Goal: Transaction & Acquisition: Purchase product/service

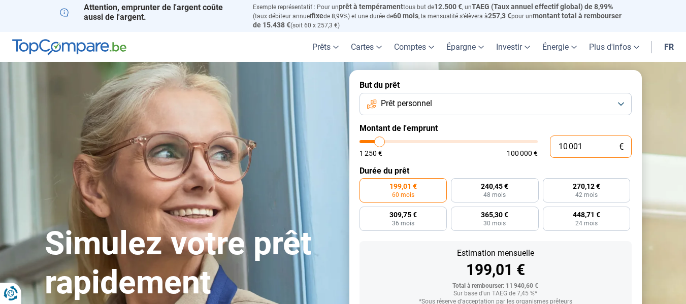
click at [591, 146] on input "10 001" at bounding box center [591, 147] width 82 height 22
click at [597, 146] on input "10 001" at bounding box center [591, 147] width 82 height 22
type input "11 000"
type input "11000"
type input "13 250"
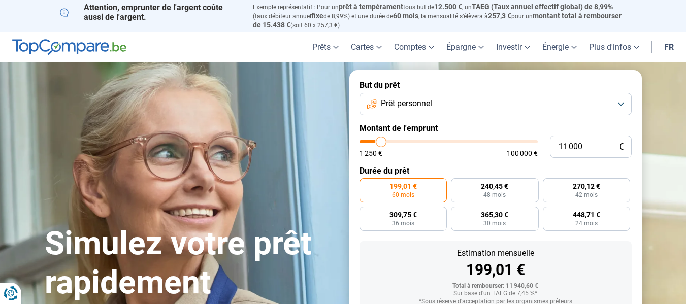
type input "13250"
type input "20 250"
type input "20250"
type input "24 500"
type input "24500"
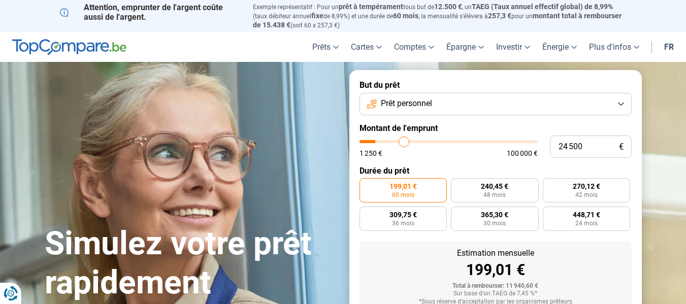
type input "31 000"
type input "31000"
type input "37 750"
type input "37750"
type input "47 250"
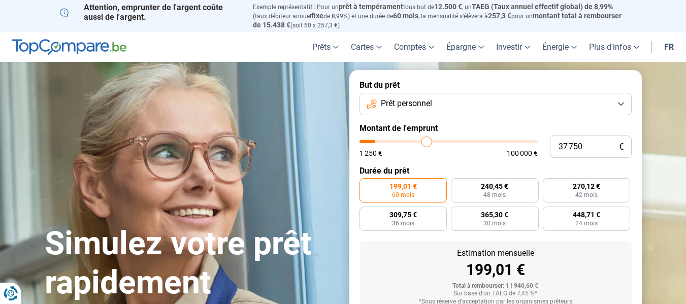
type input "47250"
type input "57 000"
type input "57000"
type input "67 250"
type input "67250"
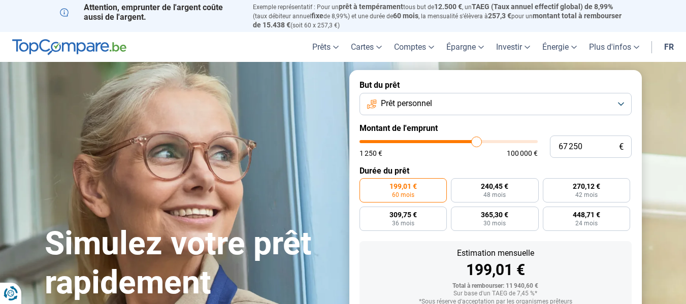
type input "73 250"
type input "73250"
type input "83 750"
type input "83750"
type input "91 750"
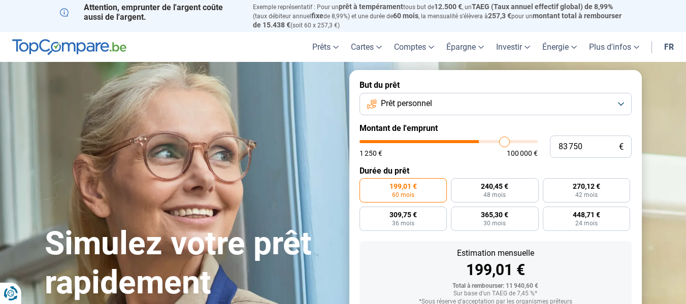
type input "91750"
type input "96 500"
type input "96500"
type input "100 000"
drag, startPoint x: 380, startPoint y: 138, endPoint x: 579, endPoint y: 144, distance: 199.8
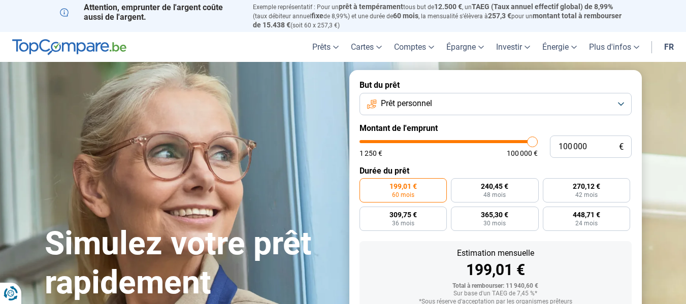
type input "100000"
click at [538, 143] on input "range" at bounding box center [449, 141] width 178 height 3
radio input "false"
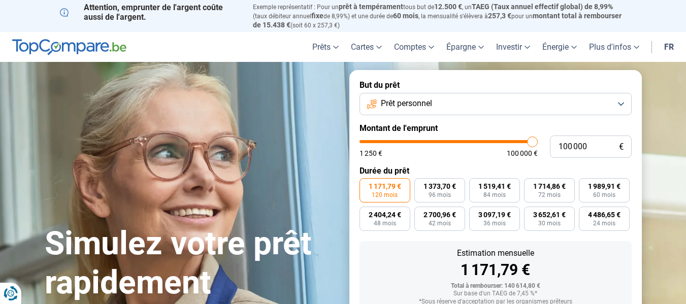
scroll to position [69, 0]
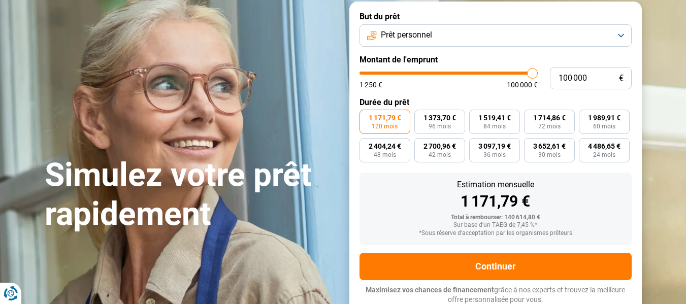
type input "98 500"
type input "98500"
type input "97 000"
type input "97000"
type input "96 000"
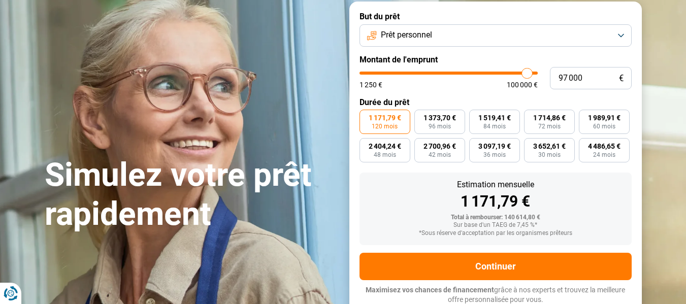
type input "96000"
type input "93 250"
type input "93250"
type input "90 250"
type input "90250"
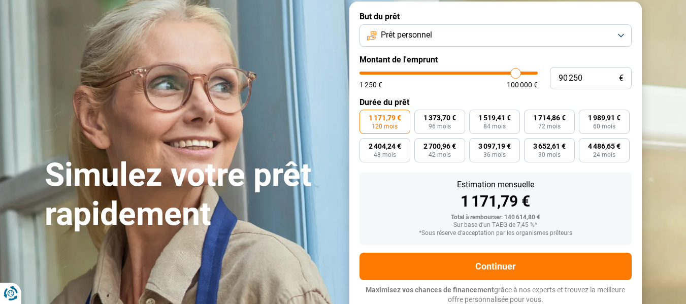
type input "87 500"
type input "87500"
type input "85 500"
type input "85500"
type input "84 000"
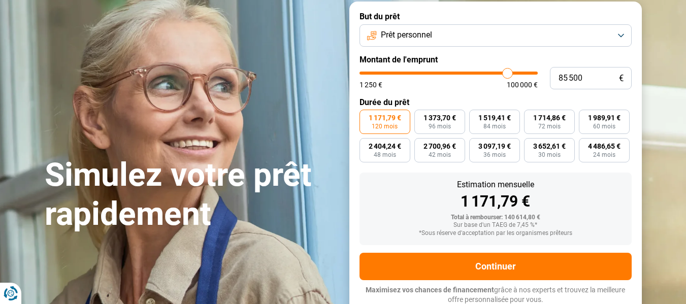
type input "84000"
type input "81 500"
type input "81500"
type input "79 250"
type input "79250"
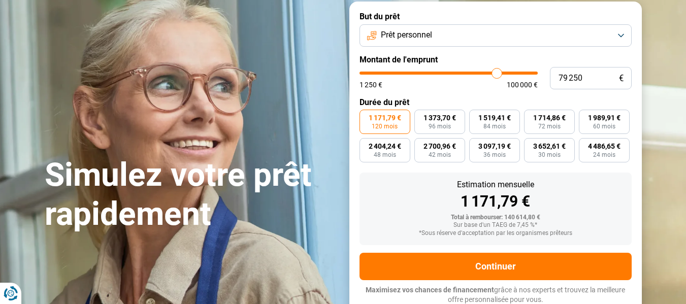
type input "78 750"
type input "78750"
type input "77 750"
type input "77750"
type input "75 750"
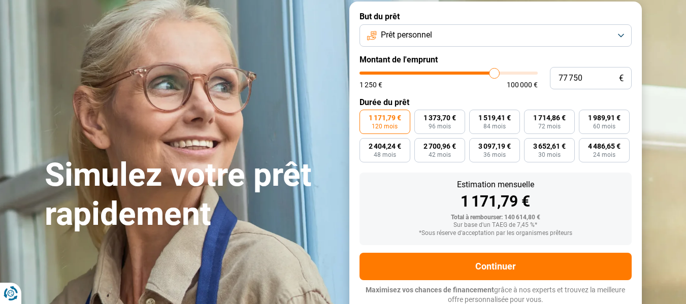
type input "75750"
type input "75 000"
type input "75000"
type input "74 750"
type input "74750"
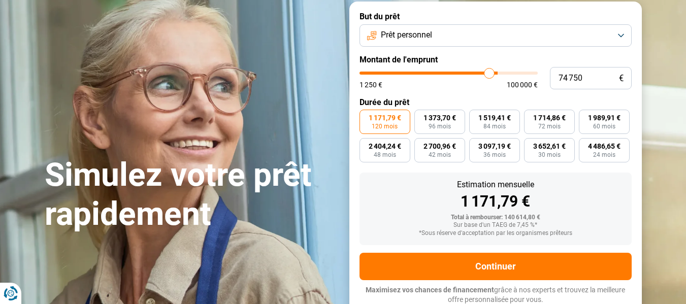
type input "74 250"
type input "74250"
type input "74 000"
type input "74000"
type input "72 750"
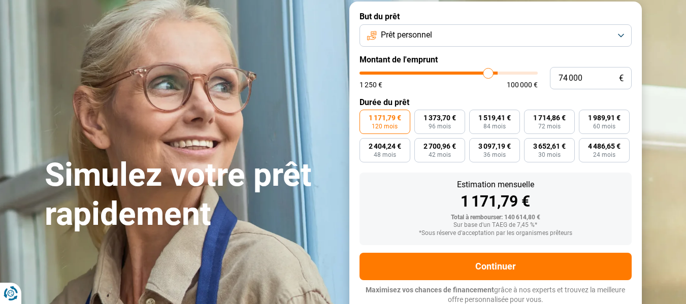
type input "72750"
type input "72 250"
type input "72250"
type input "71 750"
type input "71750"
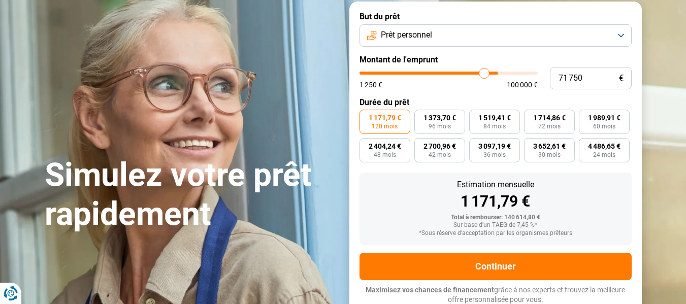
type input "71 250"
type input "71250"
type input "70 750"
type input "70750"
type input "69 750"
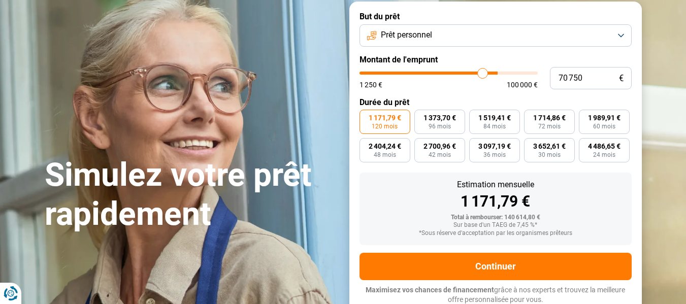
type input "69750"
type input "69 500"
type input "69500"
type input "69 000"
type input "69000"
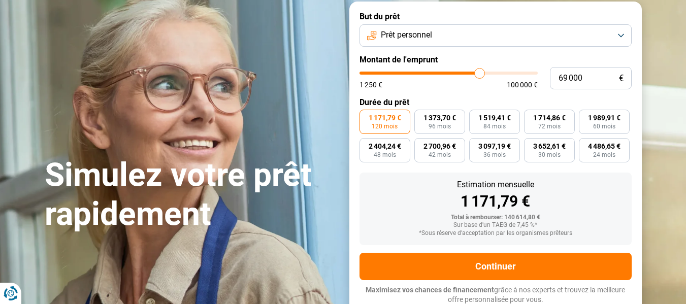
type input "68 750"
type input "68750"
type input "68 250"
type input "68250"
type input "67 750"
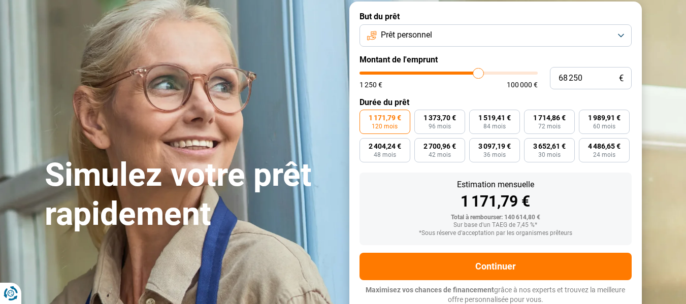
type input "67750"
type input "66 500"
type input "66500"
type input "66 250"
type input "66250"
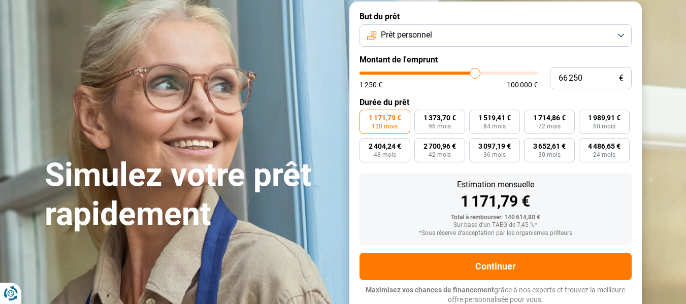
type input "66 000"
type input "66000"
type input "65 750"
type input "65750"
type input "65 250"
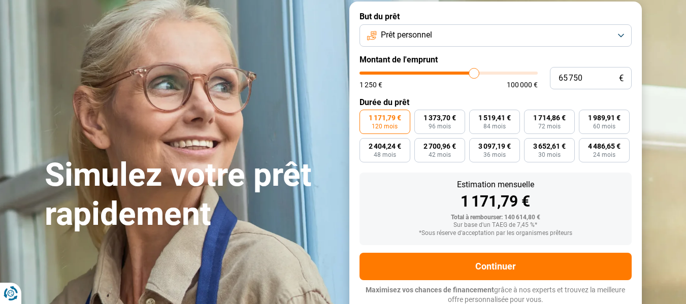
type input "65250"
type input "65 000"
type input "65000"
type input "64 500"
type input "64500"
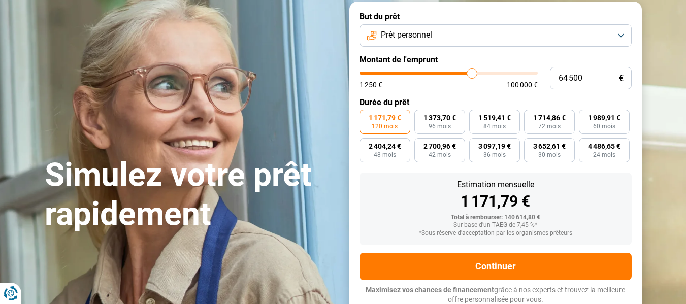
type input "64 250"
type input "64250"
type input "63 750"
type input "63750"
type input "63 250"
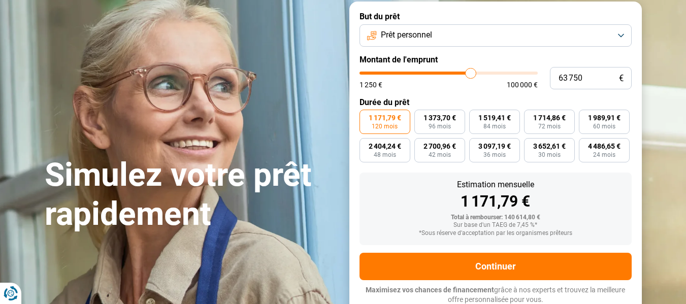
type input "63250"
type input "63 000"
type input "63000"
type input "62 500"
type input "62500"
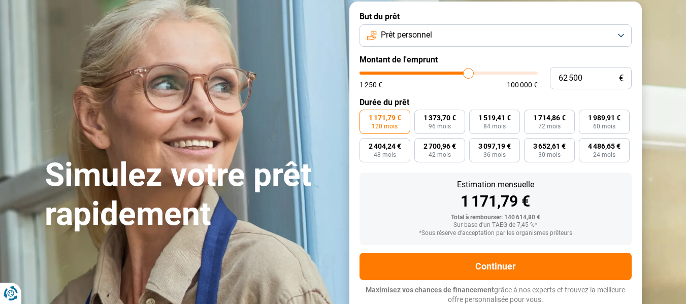
type input "62 000"
type input "62000"
type input "61 500"
type input "61500"
type input "61 000"
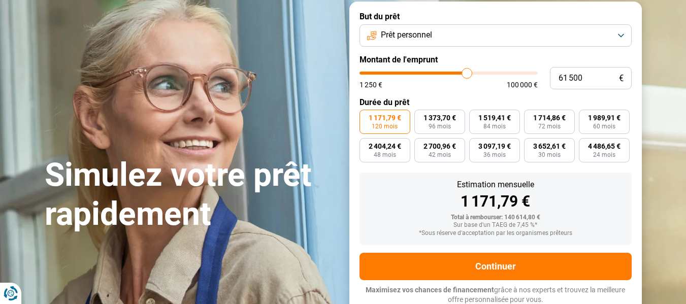
type input "61000"
type input "60 500"
type input "60500"
type input "60 250"
type input "60250"
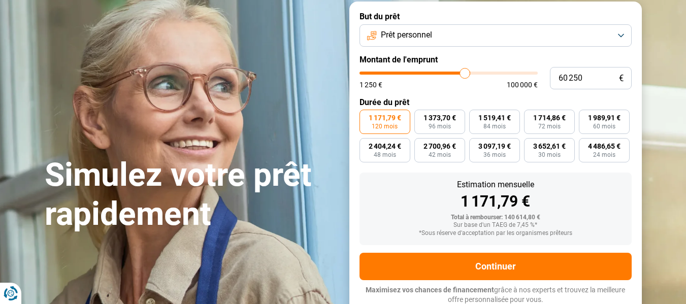
type input "59 500"
type input "59500"
type input "59 250"
type input "59250"
type input "59 000"
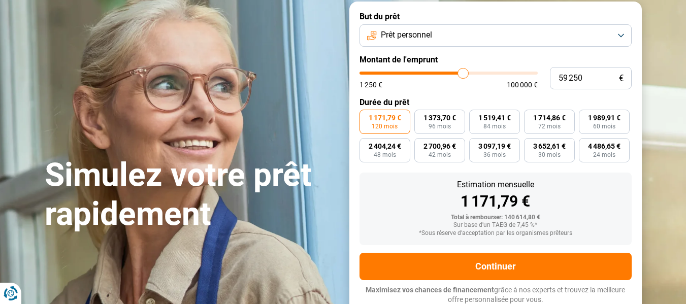
type input "59000"
type input "58 750"
type input "58750"
type input "58 500"
type input "58500"
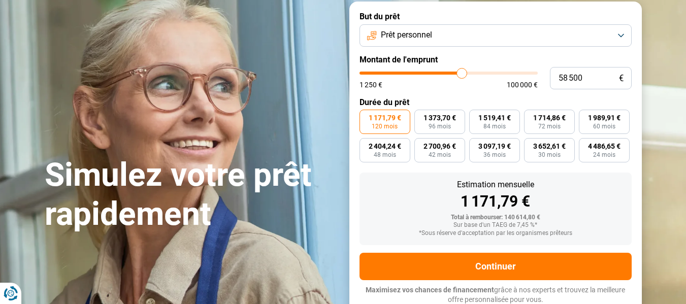
type input "58 000"
type input "58000"
type input "57 750"
type input "57750"
type input "57 250"
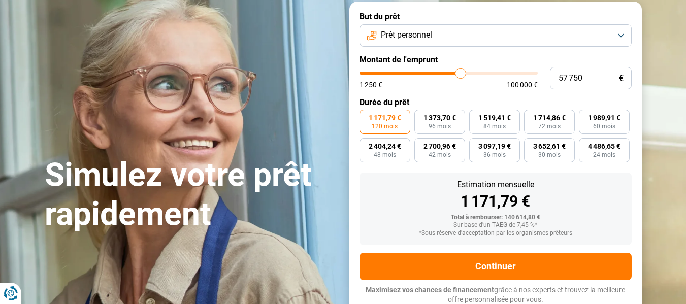
type input "57250"
type input "57 000"
type input "57000"
type input "56 500"
type input "56500"
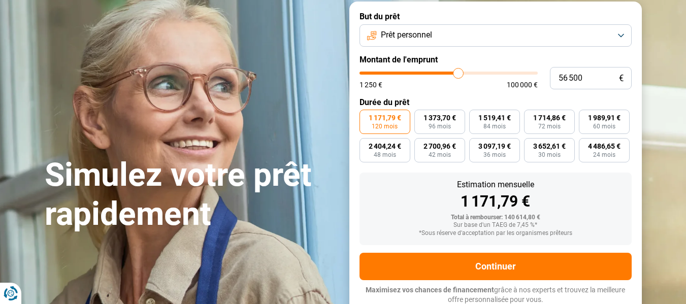
type input "56 250"
type input "56250"
type input "55 750"
type input "55750"
type input "55 500"
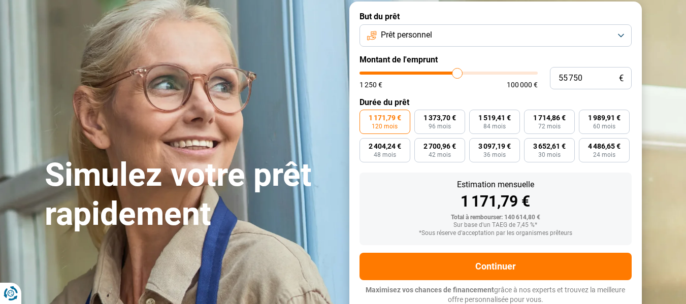
type input "55500"
type input "54 500"
type input "54500"
type input "54 250"
type input "54250"
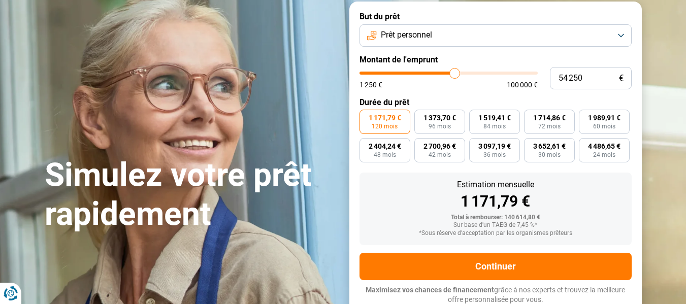
type input "54 000"
type input "54000"
type input "53 500"
type input "53500"
type input "53 250"
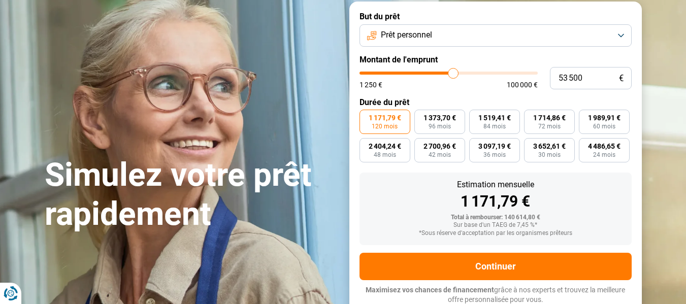
type input "53250"
type input "53 000"
type input "53000"
type input "52 500"
type input "52500"
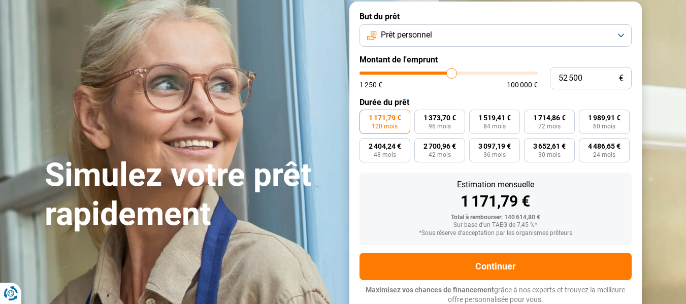
type input "51 750"
type input "51750"
type input "51 500"
type input "51500"
type input "51 250"
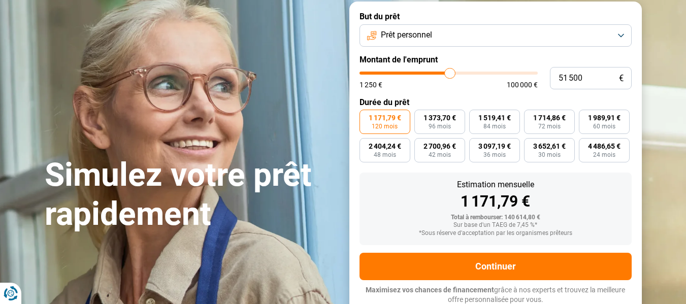
type input "51250"
type input "51 000"
type input "51000"
type input "50 500"
type input "50500"
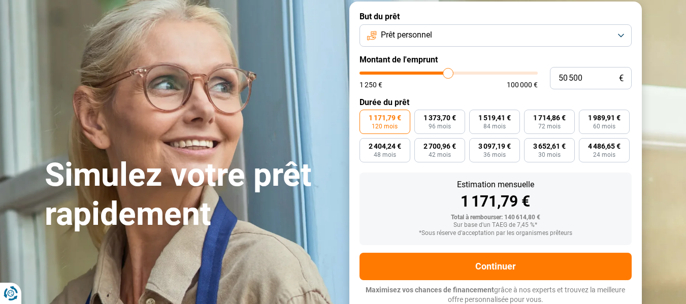
type input "50 250"
drag, startPoint x: 532, startPoint y: 74, endPoint x: 448, endPoint y: 71, distance: 84.4
type input "50250"
click at [448, 72] on input "range" at bounding box center [449, 73] width 178 height 3
type input "49 750"
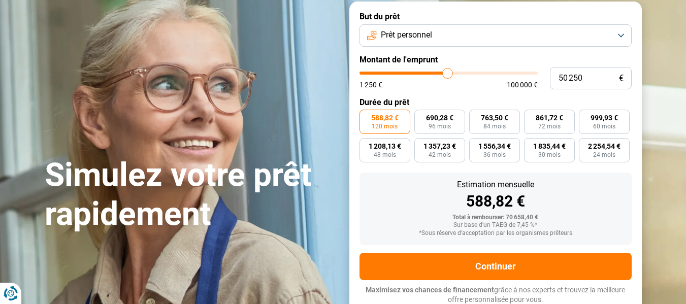
type input "49750"
type input "49 000"
type input "49000"
type input "48 750"
type input "48750"
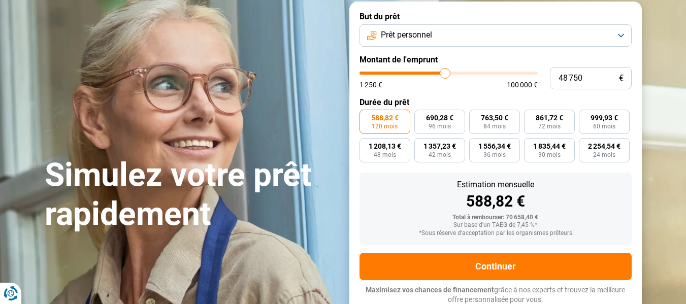
type input "48 250"
type input "48250"
type input "48 000"
type input "48000"
type input "46 750"
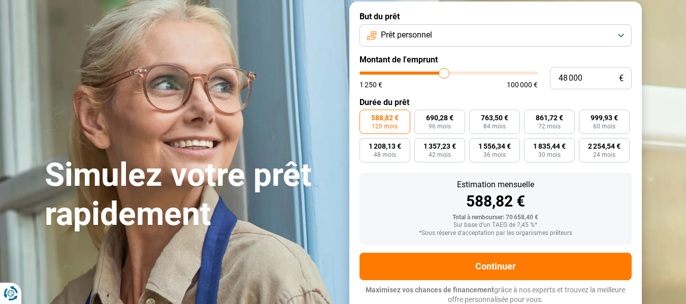
type input "46750"
type input "46 500"
type input "46500"
type input "45 750"
type input "45750"
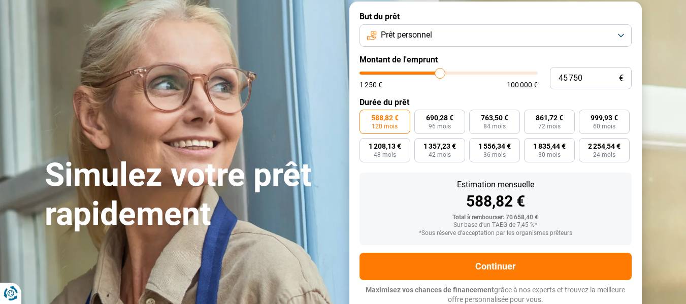
type input "45 000"
type input "45000"
type input "43 750"
type input "43750"
type input "42 500"
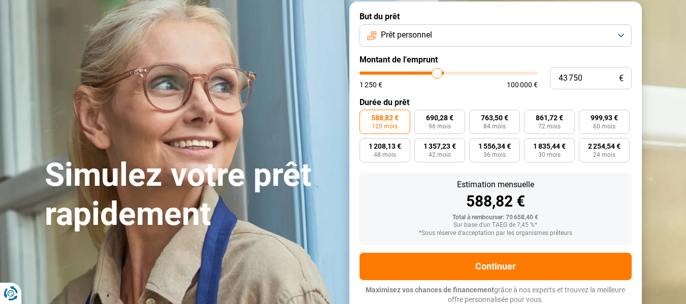
type input "42500"
type input "42 000"
type input "42000"
type input "41 250"
type input "41250"
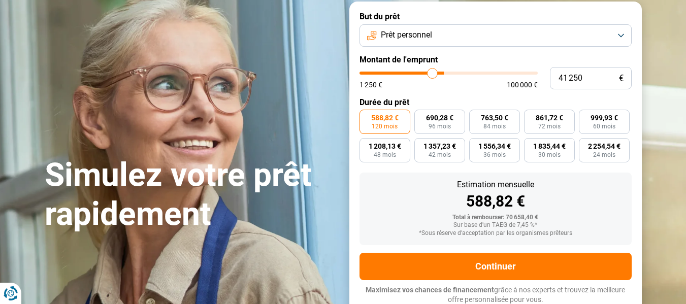
type input "40 250"
type input "40250"
type input "40 000"
drag, startPoint x: 448, startPoint y: 71, endPoint x: 397, endPoint y: 70, distance: 51.3
click at [397, 72] on input "range" at bounding box center [449, 73] width 178 height 3
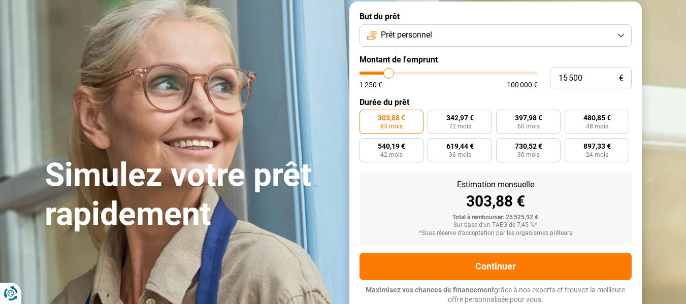
drag, startPoint x: 395, startPoint y: 69, endPoint x: 389, endPoint y: 69, distance: 5.6
click at [389, 72] on input "range" at bounding box center [449, 73] width 178 height 3
drag, startPoint x: 591, startPoint y: 79, endPoint x: 542, endPoint y: 78, distance: 49.3
click at [542, 78] on div "15 500 € 1 250 € 100 000 €" at bounding box center [496, 78] width 272 height 22
click at [424, 29] on span "Prêt personnel" at bounding box center [406, 34] width 51 height 11
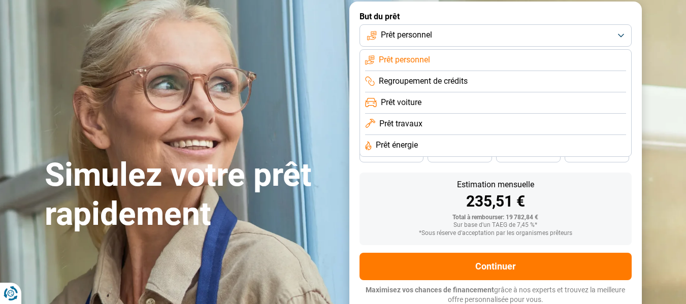
click at [430, 54] on span "Prêt personnel" at bounding box center [404, 59] width 51 height 11
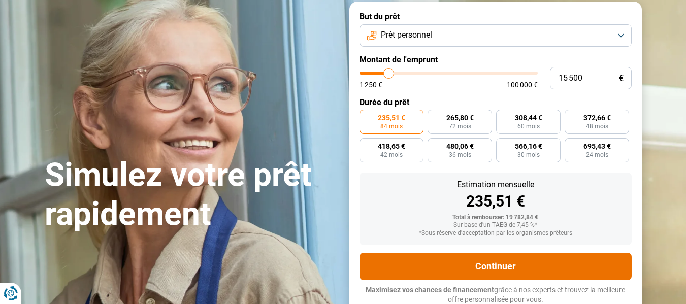
click at [479, 257] on button "Continuer" at bounding box center [496, 266] width 272 height 27
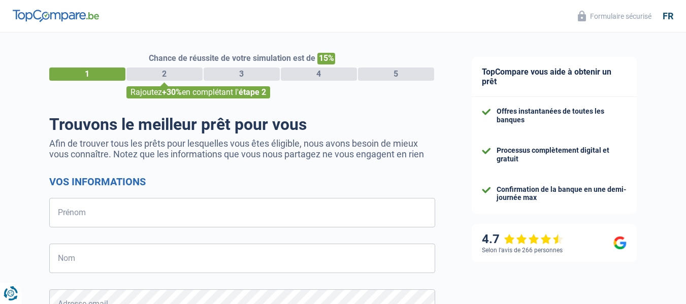
select select "32"
